Goal: Information Seeking & Learning: Learn about a topic

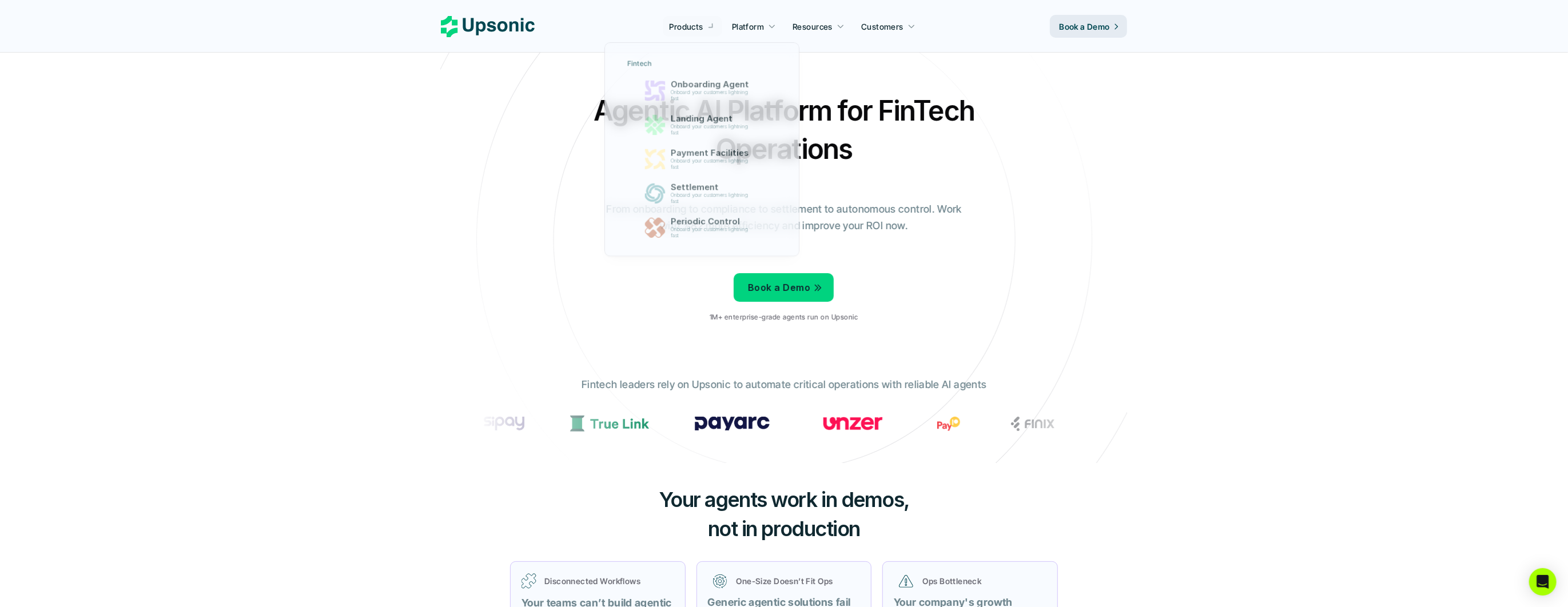
click at [691, 21] on p "Products" at bounding box center [686, 27] width 33 height 12
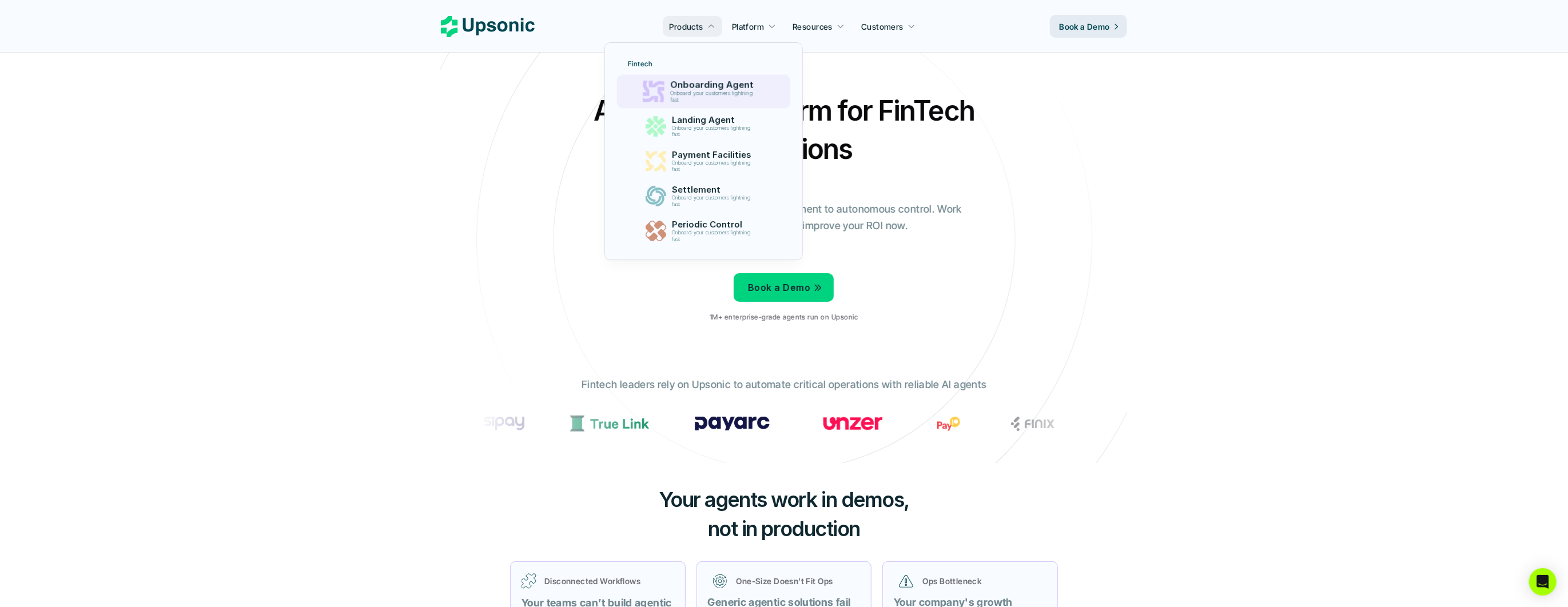
click at [694, 102] on p "Onboard your customers lightning fast" at bounding box center [713, 97] width 88 height 13
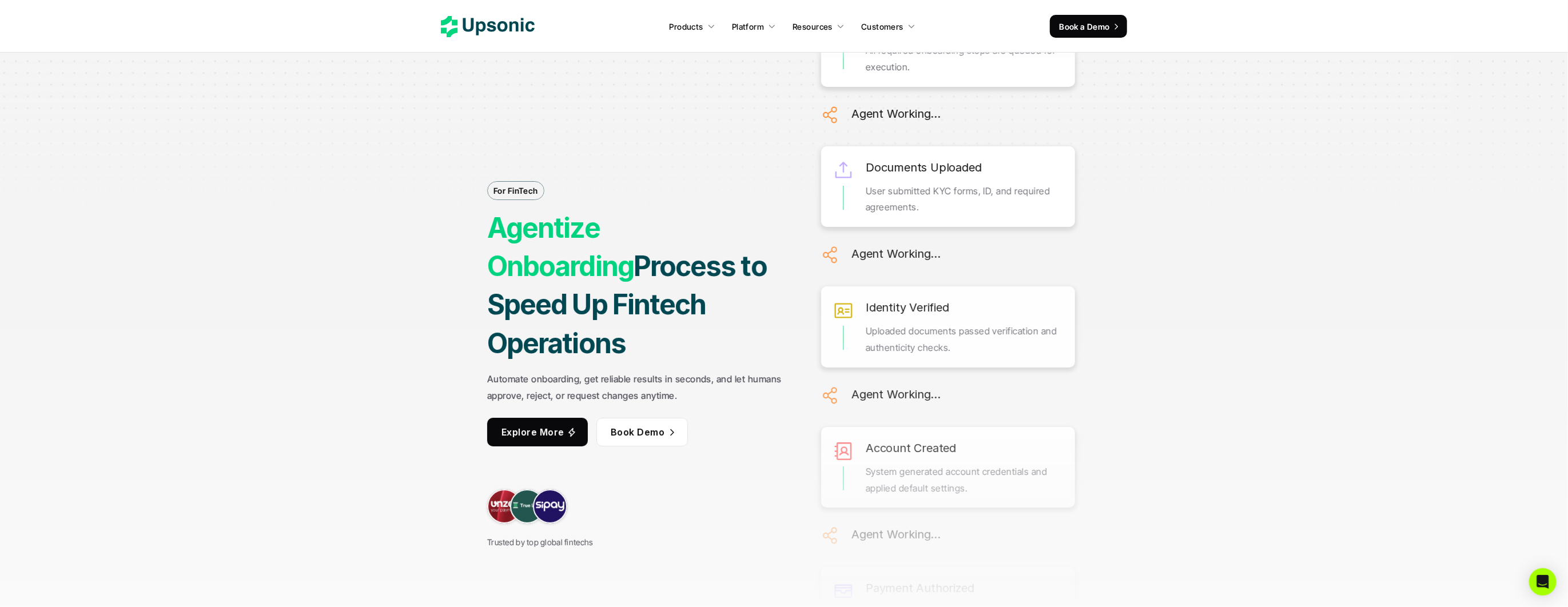
scroll to position [3, 0]
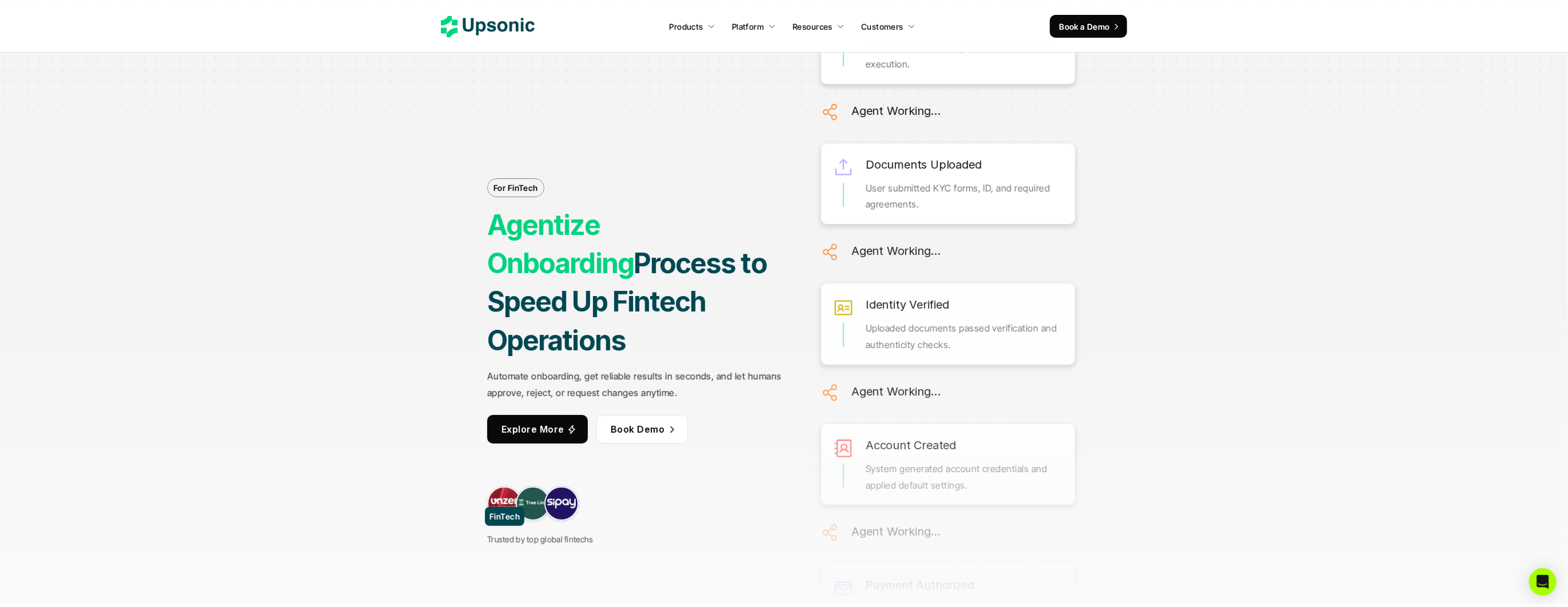
click at [501, 488] on link at bounding box center [504, 504] width 34 height 34
click at [568, 532] on p "Trusted by top global fintechs" at bounding box center [540, 538] width 106 height 14
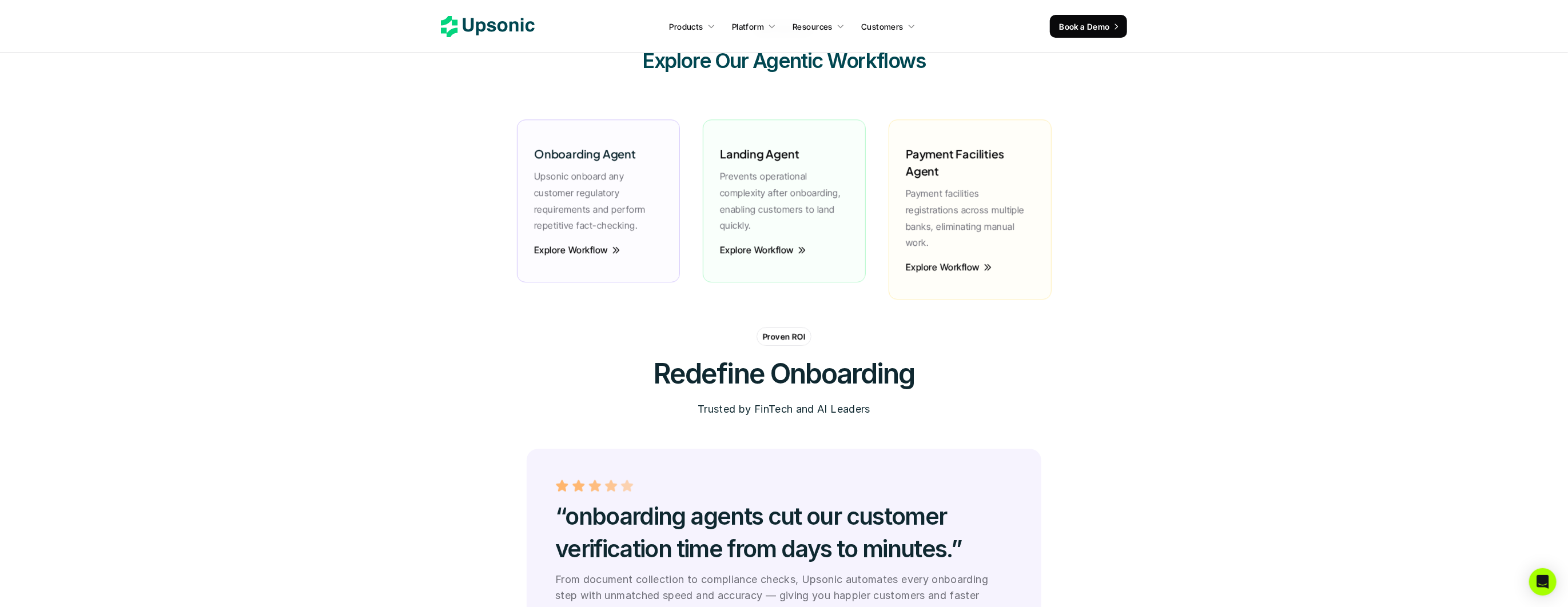
scroll to position [2850, 0]
click at [608, 256] on p "Explore Workflow" at bounding box center [571, 250] width 74 height 12
click at [609, 251] on link "Explore Workflow" at bounding box center [578, 250] width 89 height 12
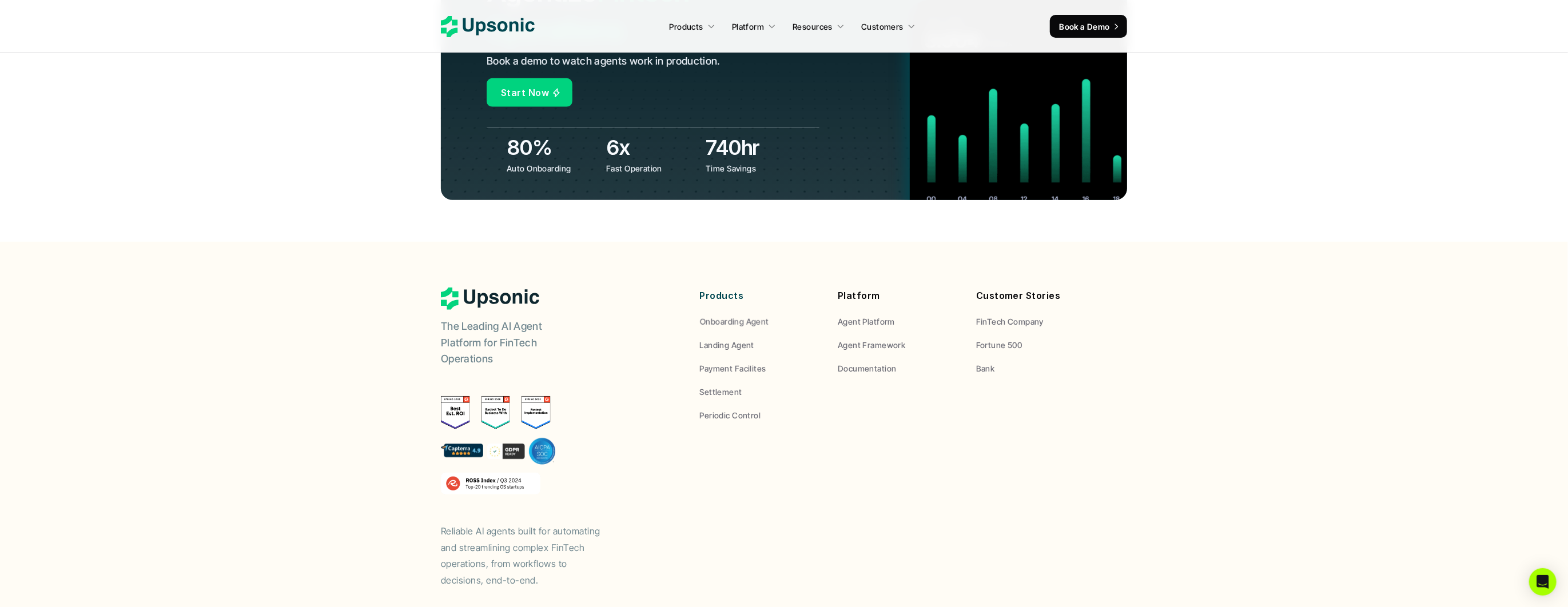
scroll to position [4444, 0]
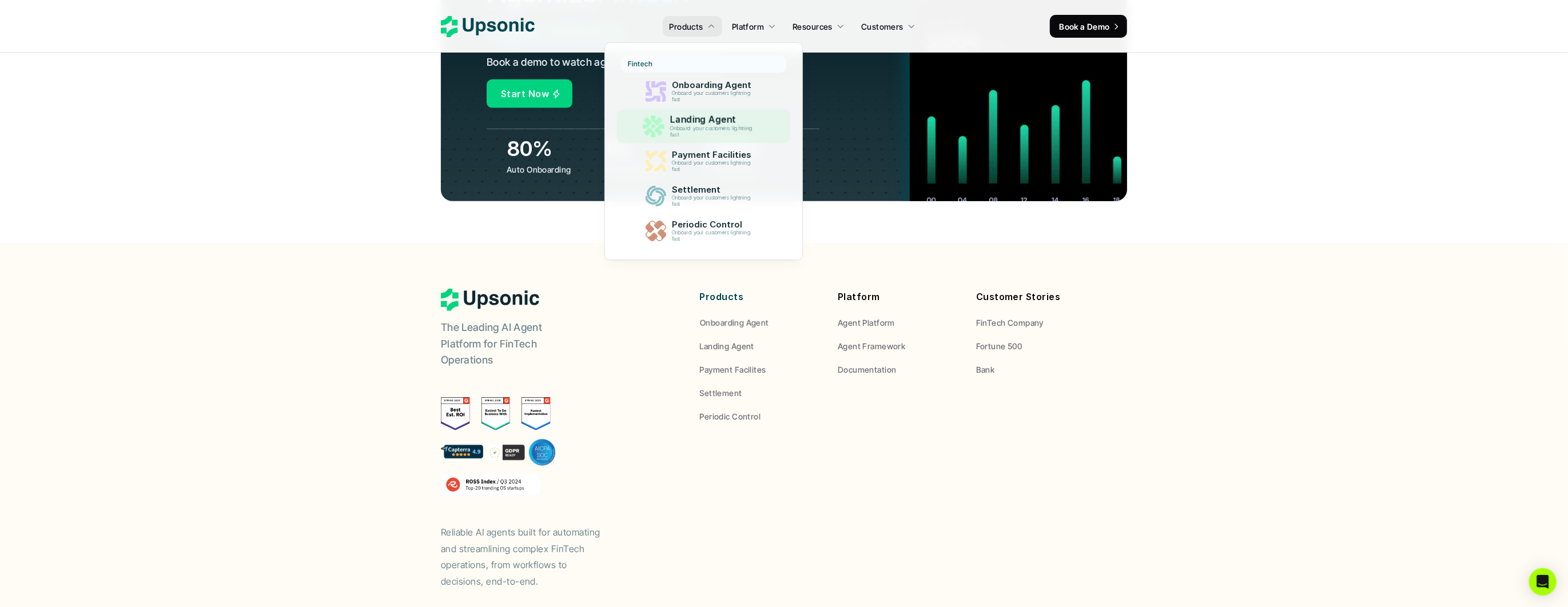
click at [710, 136] on p "Onboard your customers lightning fast" at bounding box center [713, 132] width 88 height 13
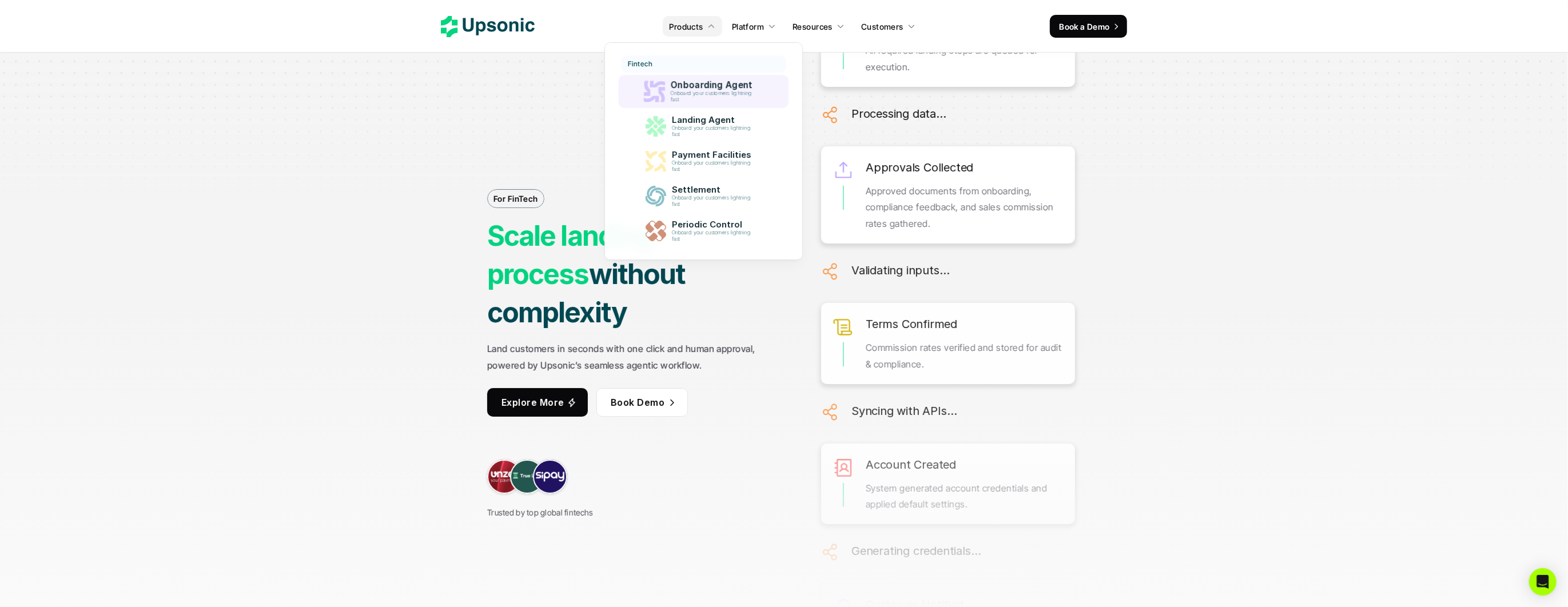
click at [703, 81] on p "Onboarding Agent" at bounding box center [713, 85] width 87 height 10
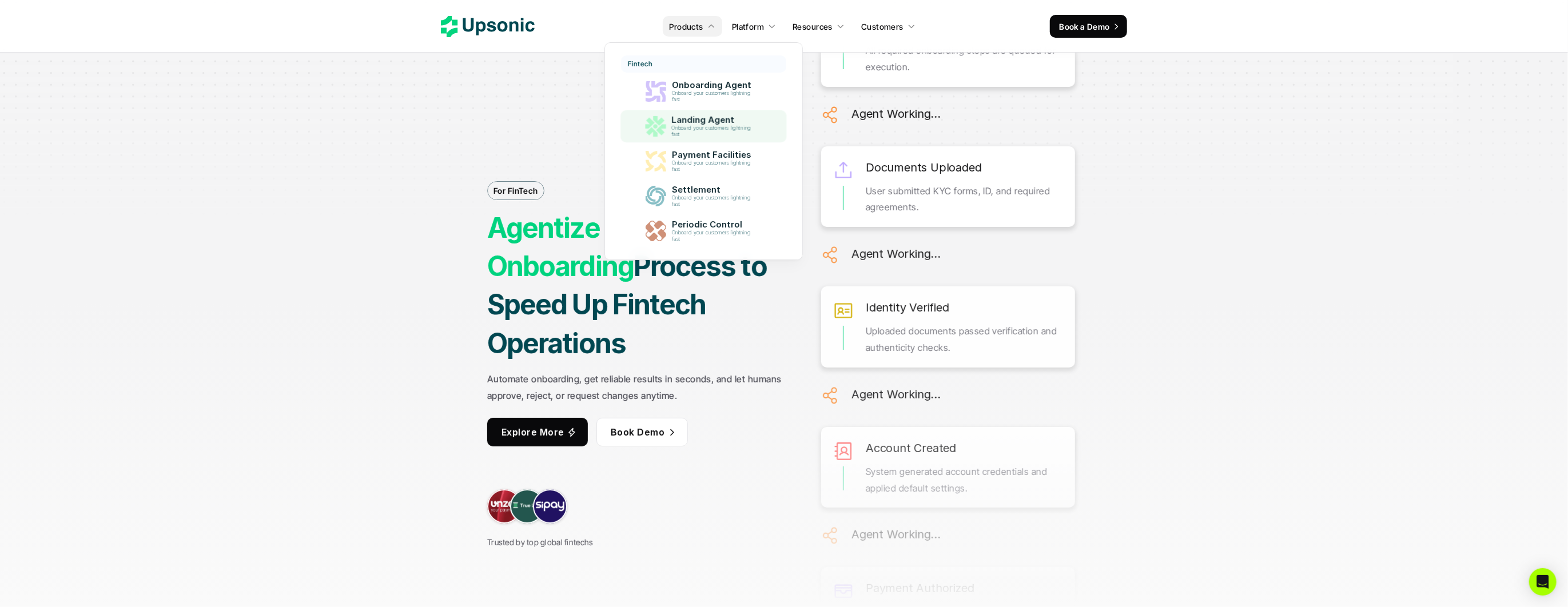
click at [699, 136] on p "Onboard your customers lightning fast" at bounding box center [713, 131] width 84 height 12
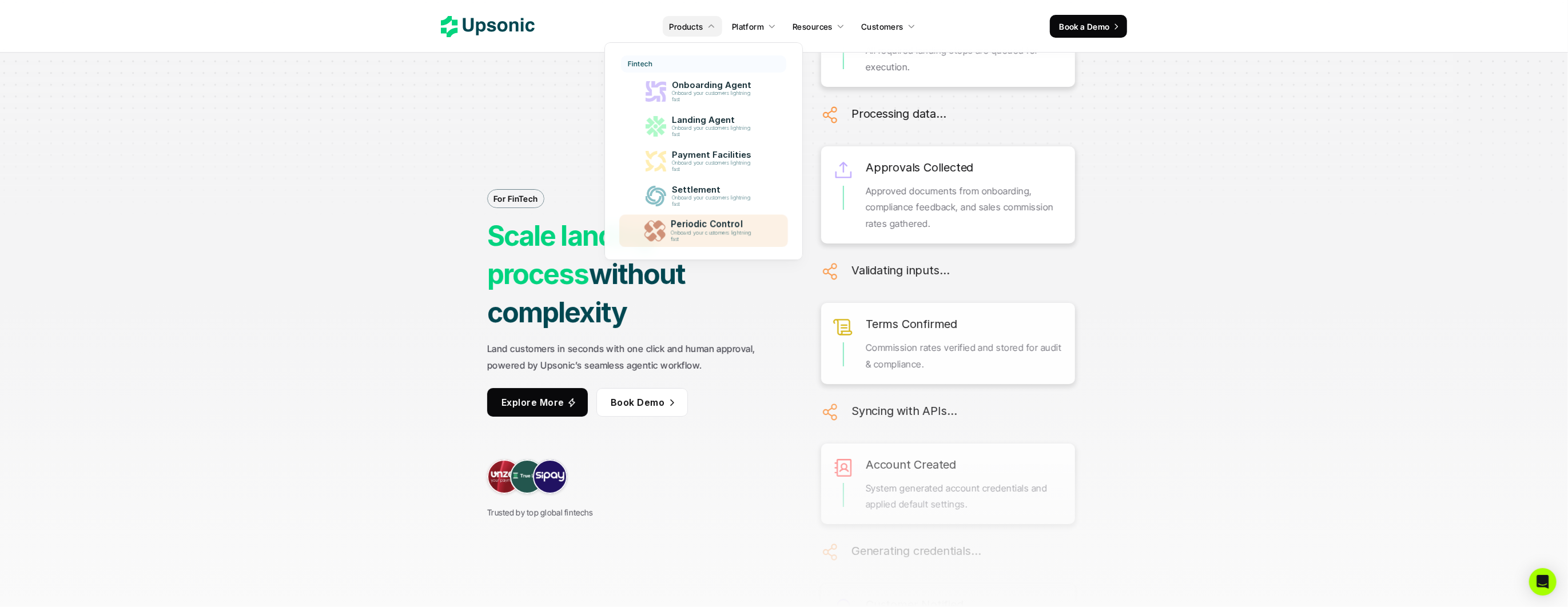
click at [698, 220] on p "Periodic Control" at bounding box center [713, 224] width 86 height 10
click at [697, 226] on p "Periodic Control" at bounding box center [713, 224] width 87 height 10
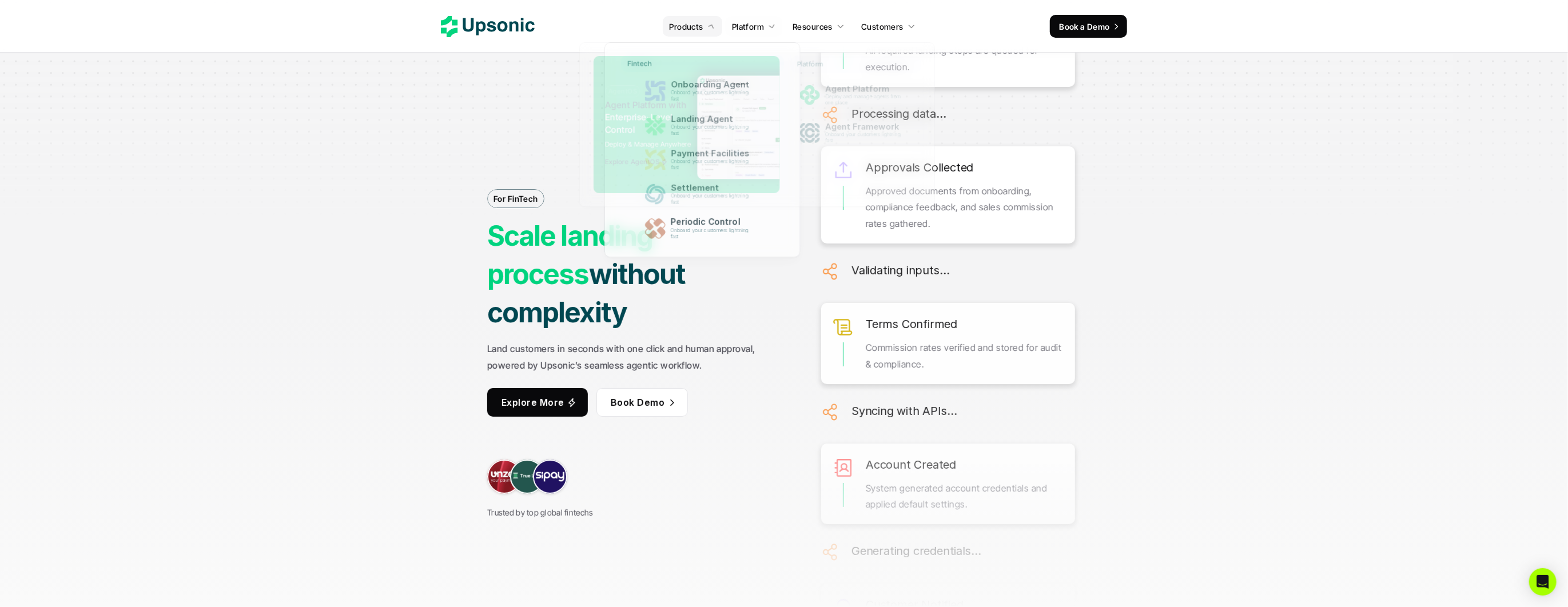
click at [748, 30] on p "Platform" at bounding box center [748, 27] width 32 height 12
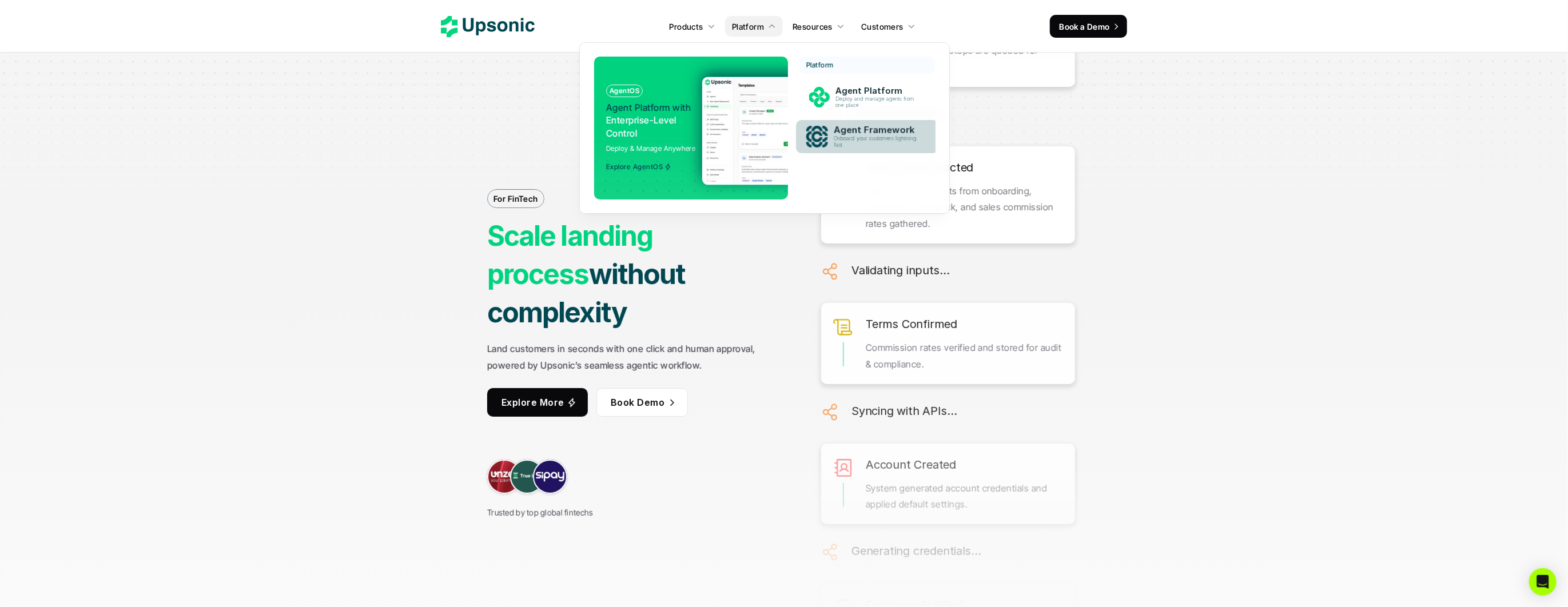
click at [823, 149] on link "Agent Framework Onboard your customers lightning fast" at bounding box center [866, 136] width 142 height 33
click at [721, 150] on img at bounding box center [813, 130] width 222 height 108
click at [835, 105] on p "Deploy and manage agents from one place" at bounding box center [877, 102] width 85 height 12
click at [836, 124] on div "Agent Framework Onboard your customers lightning fast" at bounding box center [877, 136] width 96 height 28
click at [842, 86] on p "Agent Platform" at bounding box center [877, 91] width 85 height 10
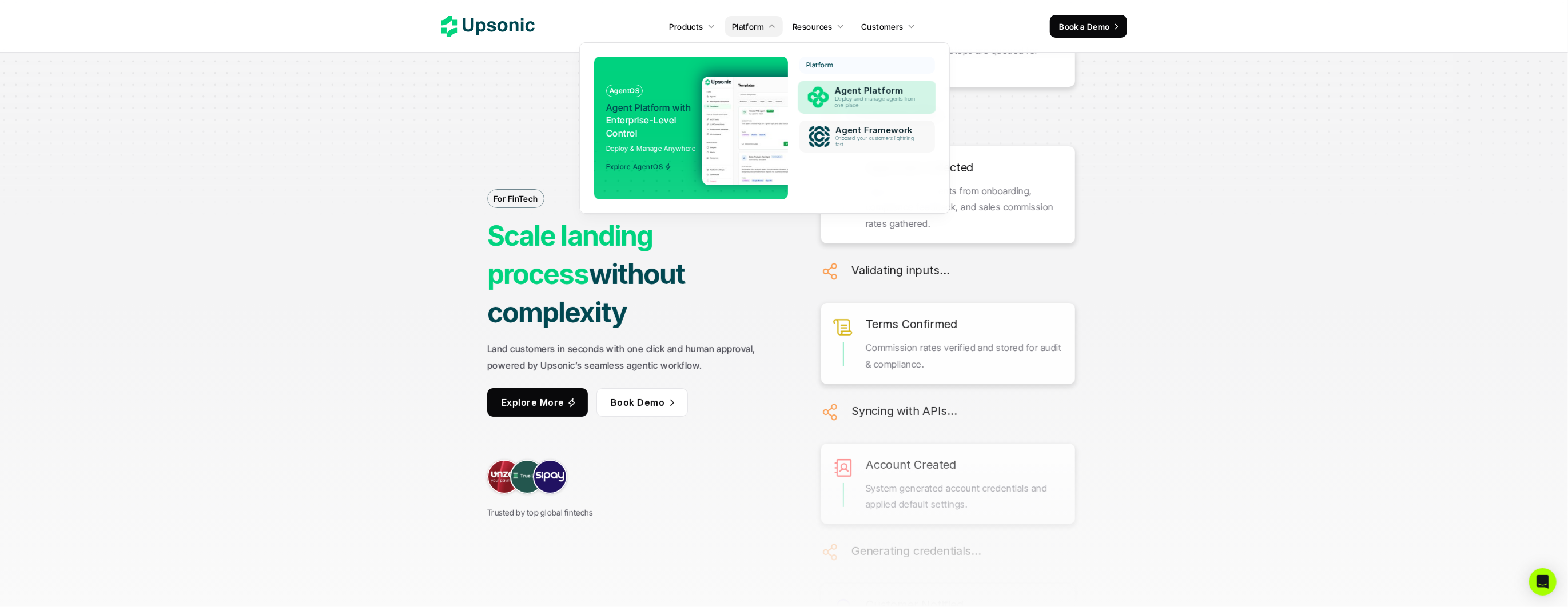
drag, startPoint x: 838, startPoint y: 142, endPoint x: 803, endPoint y: 102, distance: 53.2
click at [838, 142] on div "Agent Framework Onboard your customers lightning fast" at bounding box center [877, 136] width 96 height 28
click at [845, 25] on link "Resources" at bounding box center [818, 27] width 66 height 21
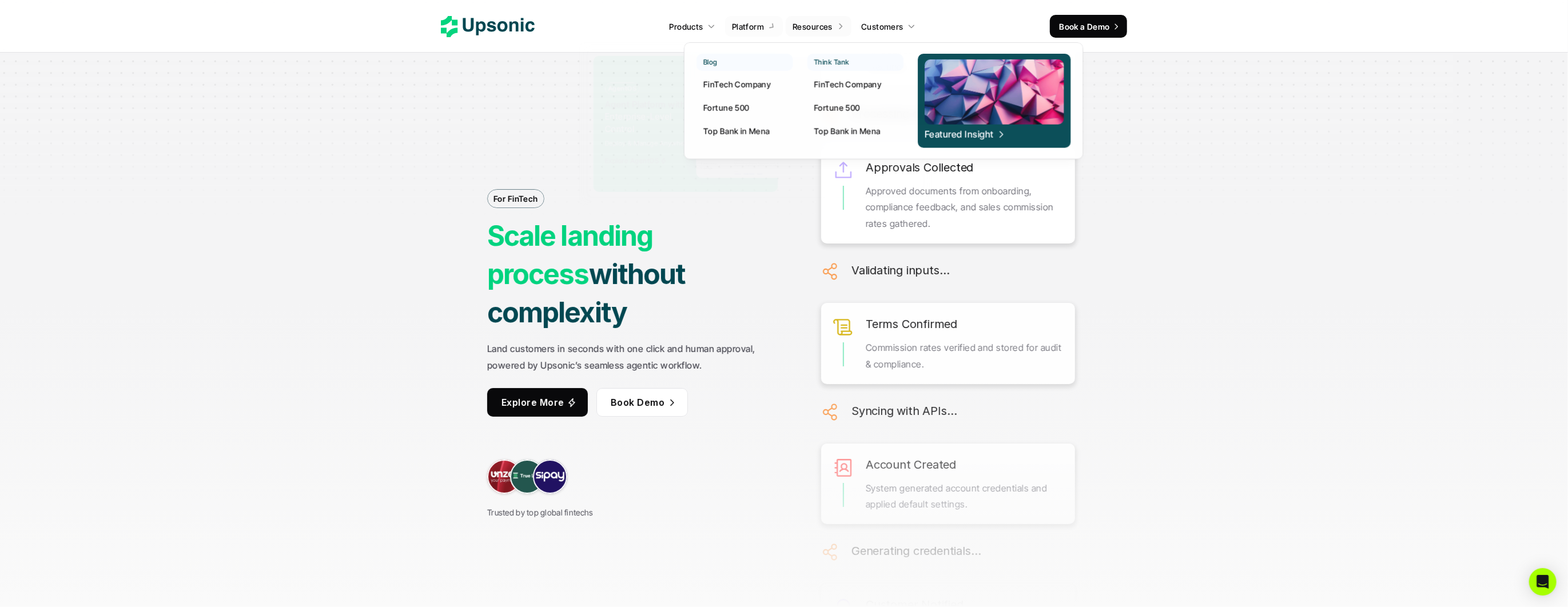
click at [833, 24] on link "Resources" at bounding box center [818, 27] width 66 height 21
click at [729, 85] on p "FinTech Company" at bounding box center [736, 84] width 68 height 12
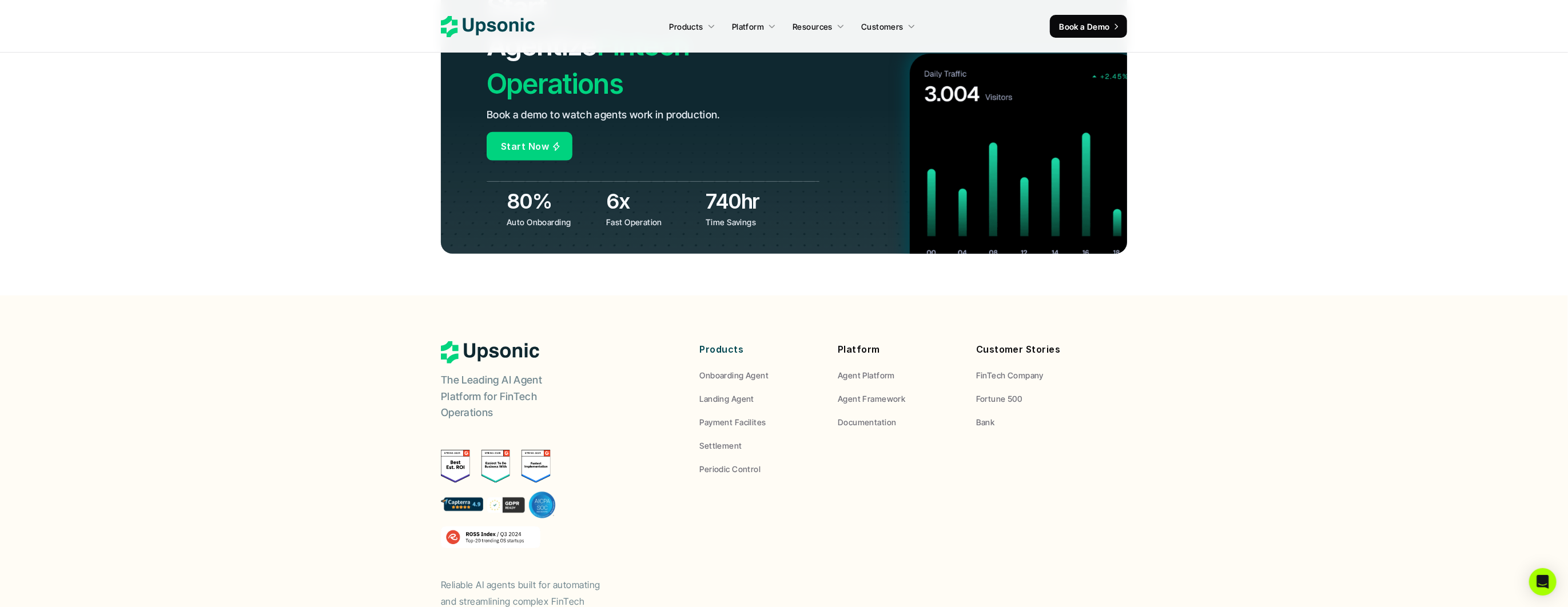
scroll to position [4445, 0]
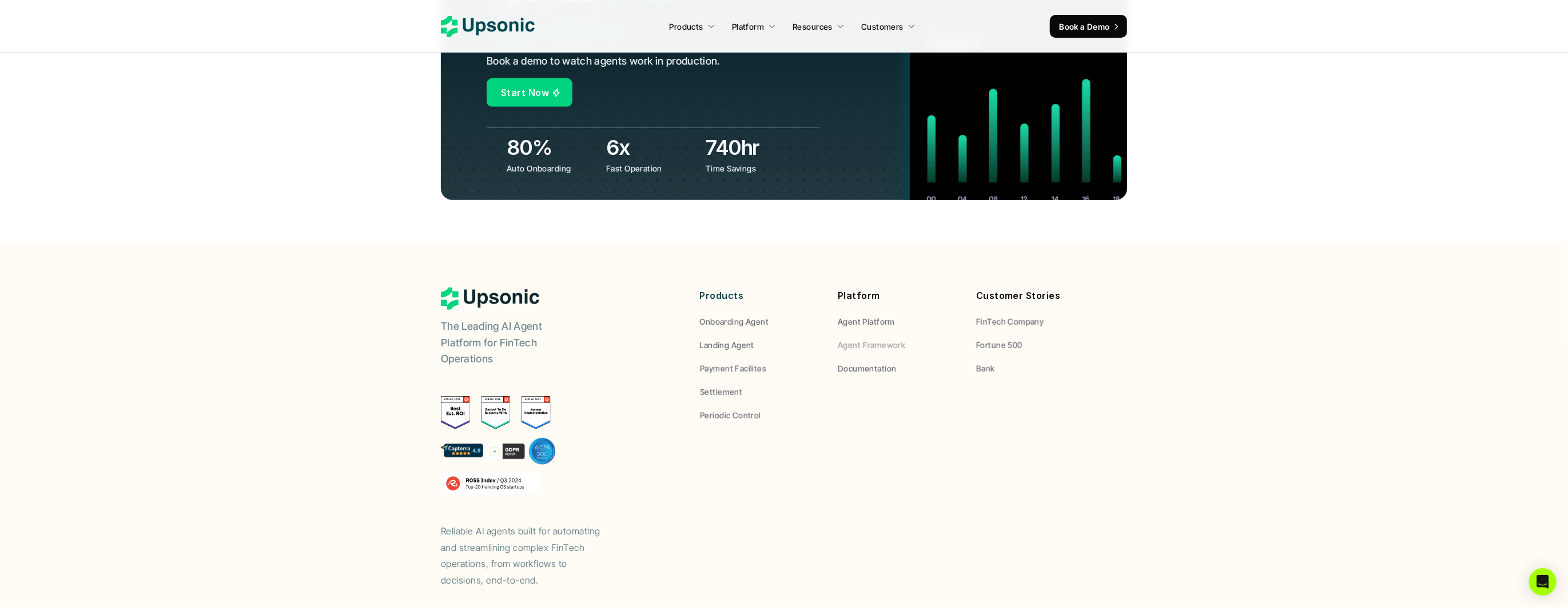
click at [994, 315] on p "FinTech Company" at bounding box center [1009, 321] width 68 height 12
click at [989, 339] on p "Fortune 500" at bounding box center [999, 345] width 46 height 12
click at [990, 363] on p "Bank" at bounding box center [985, 368] width 19 height 12
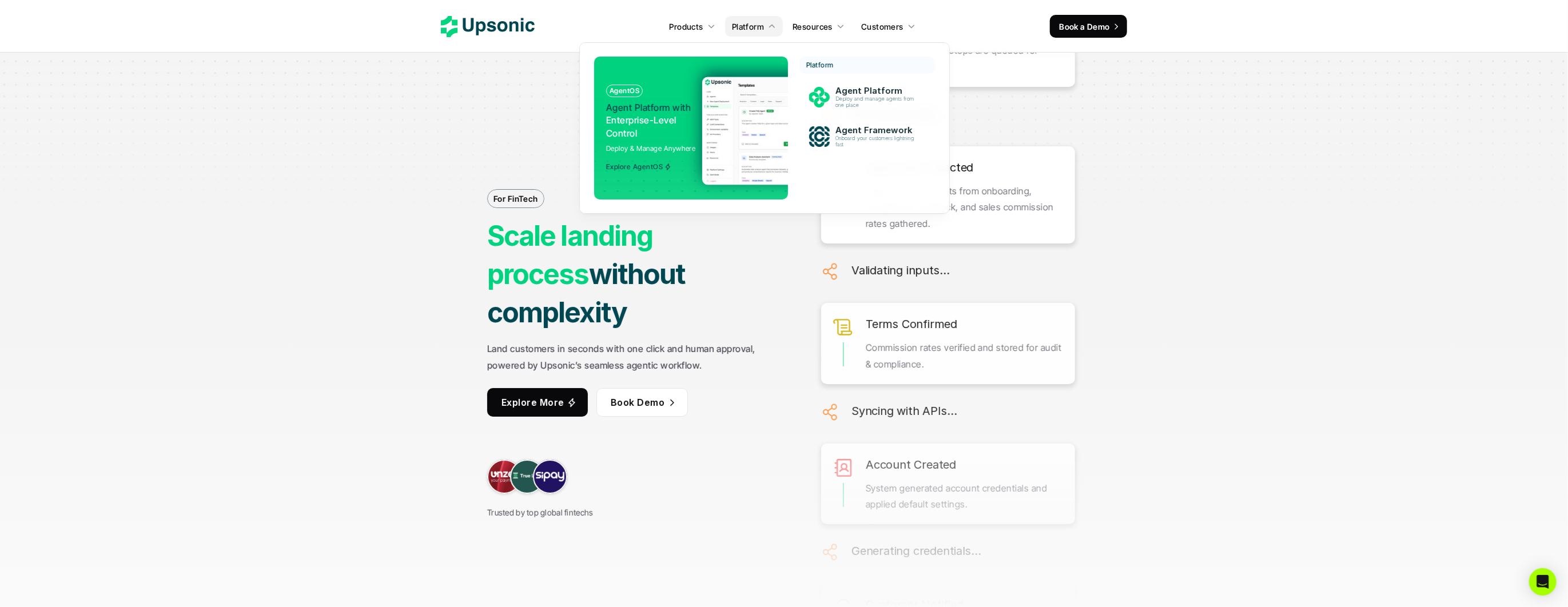
scroll to position [0, 0]
click at [789, 131] on div "AgentOS Agent Platform with Enterprise-Level Control Deploy & Manage Anywhere E…" at bounding box center [764, 128] width 342 height 143
click at [631, 163] on p "Explore AgentOS" at bounding box center [633, 167] width 56 height 8
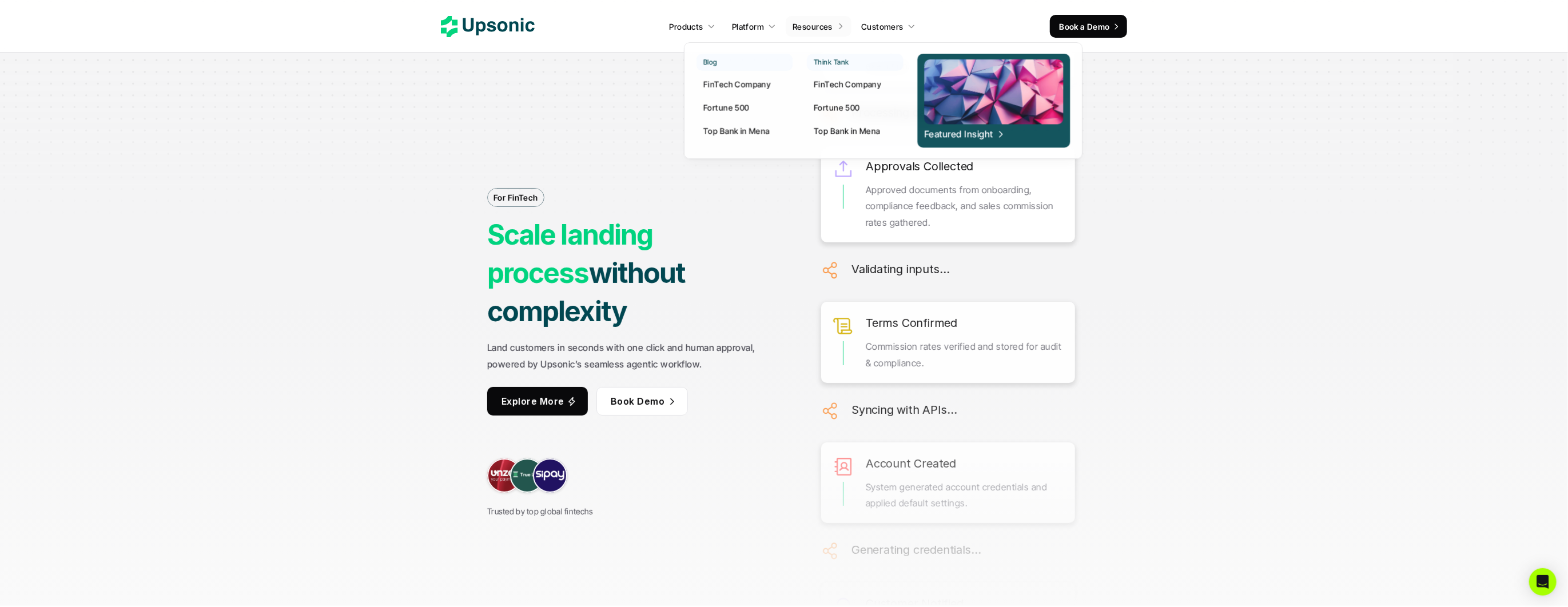
click at [802, 23] on p "Resources" at bounding box center [813, 27] width 40 height 12
click at [745, 132] on p "Top Bank in Mena" at bounding box center [736, 131] width 67 height 12
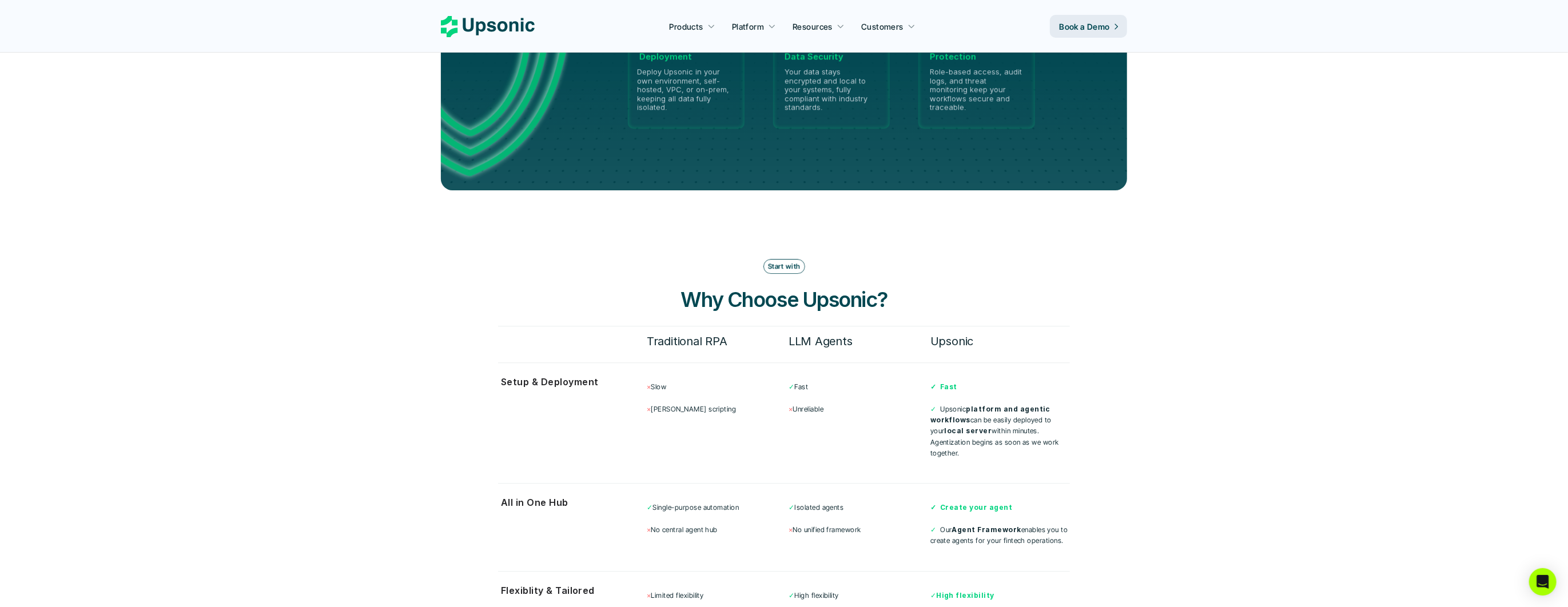
scroll to position [2825, 0]
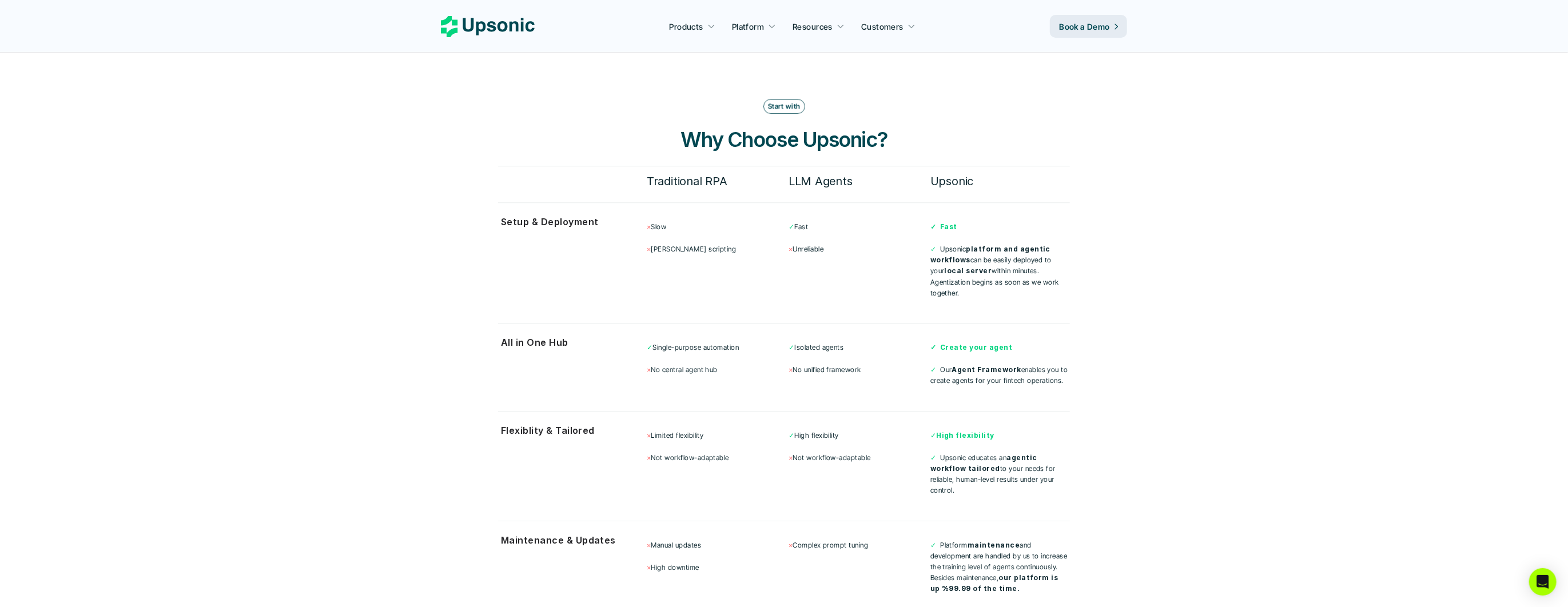
scroll to position [2936, 0]
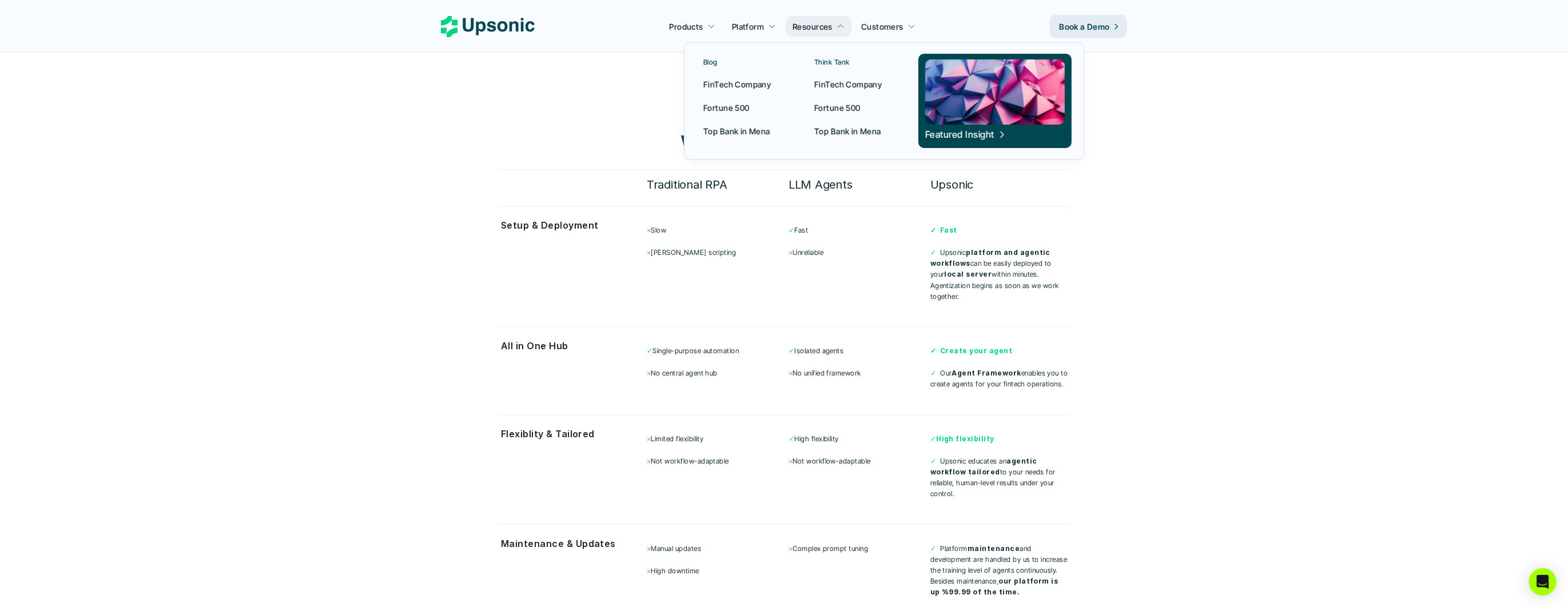
click at [705, 83] on p "FinTech Company" at bounding box center [736, 84] width 68 height 12
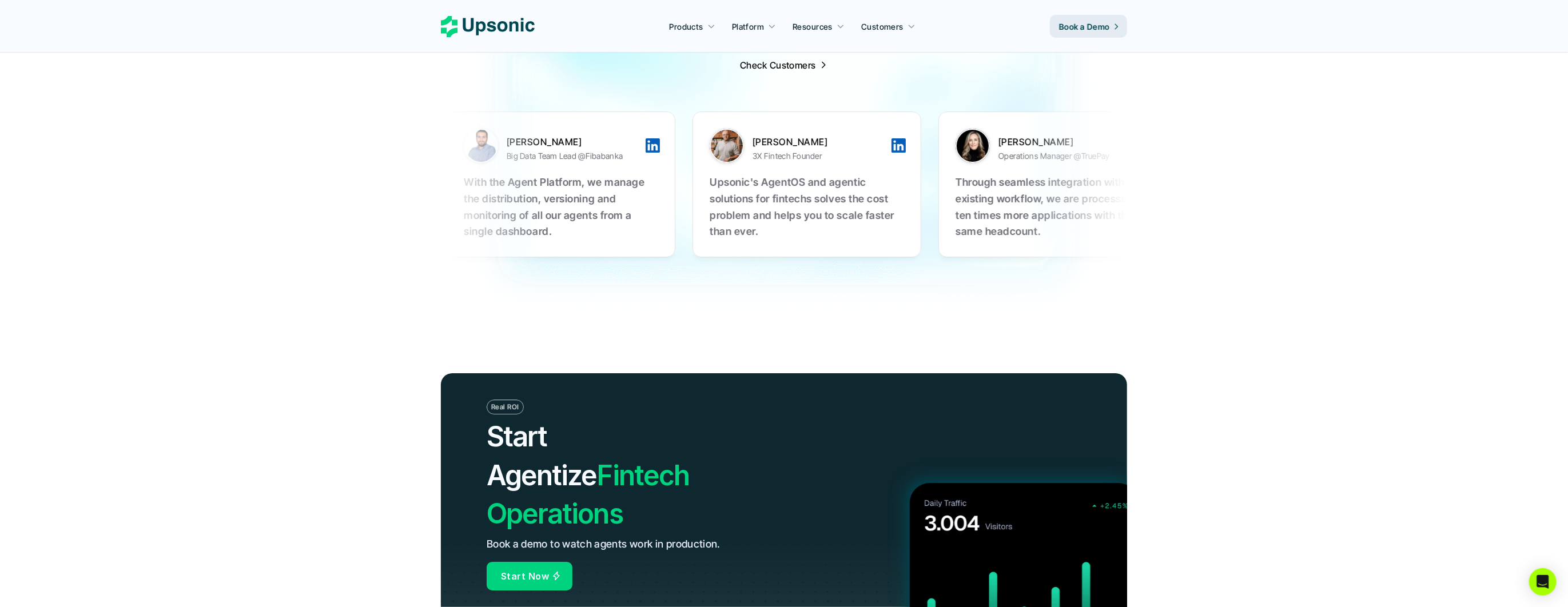
scroll to position [3683, 0]
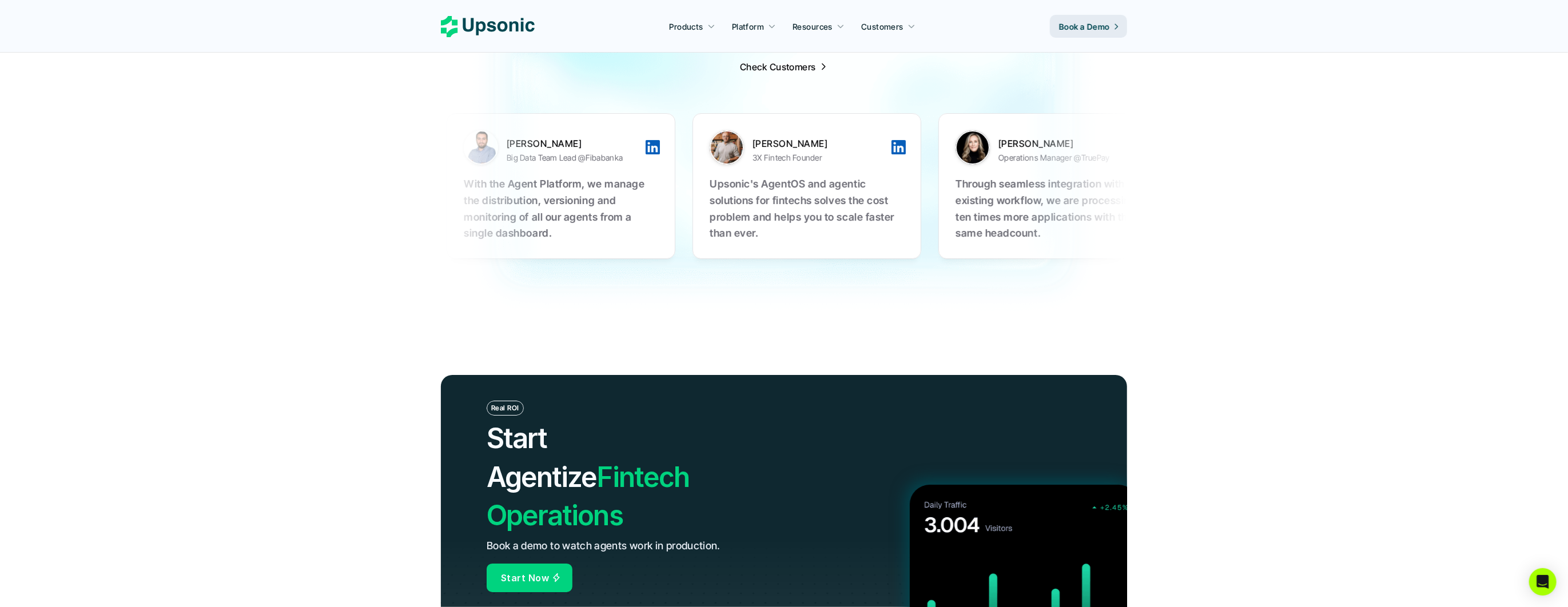
drag, startPoint x: 674, startPoint y: 147, endPoint x: 794, endPoint y: 206, distance: 133.7
click at [794, 206] on ul "Talha Kilic Big Data Team Lead @Fibabanka With the Agent Platform, we manage th…" at bounding box center [778, 186] width 674 height 192
click at [963, 276] on img at bounding box center [784, 121] width 1568 height 424
click at [1286, 253] on img at bounding box center [784, 121] width 1568 height 424
